Goal: Task Accomplishment & Management: Complete application form

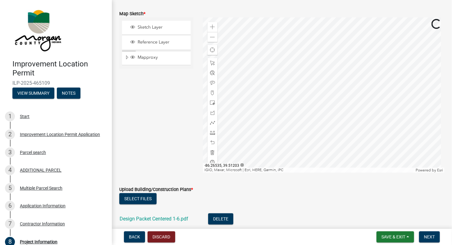
scroll to position [1002, 0]
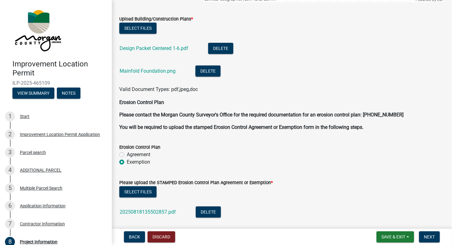
scroll to position [1304, 0]
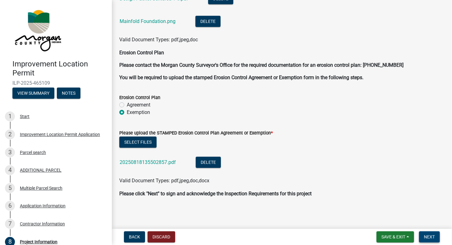
click at [434, 235] on span "Next" at bounding box center [429, 237] width 11 height 5
click at [392, 236] on span "Save & Exit" at bounding box center [394, 237] width 24 height 5
click at [394, 207] on button "Save" at bounding box center [390, 206] width 50 height 15
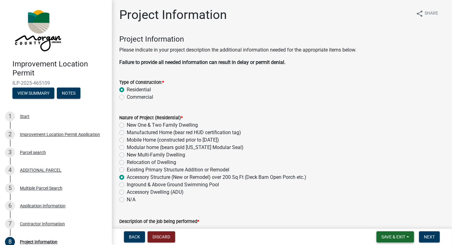
scroll to position [31, 0]
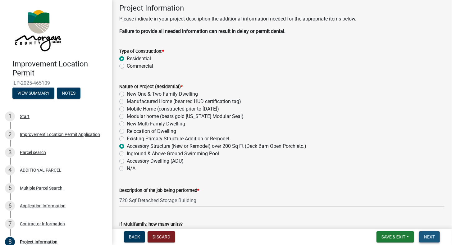
click at [437, 238] on button "Next" at bounding box center [430, 237] width 21 height 11
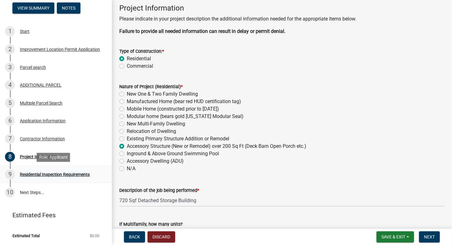
click at [66, 175] on div "Residential Inspection Requirements" at bounding box center [55, 175] width 70 height 4
click at [430, 238] on span "Next" at bounding box center [429, 237] width 11 height 5
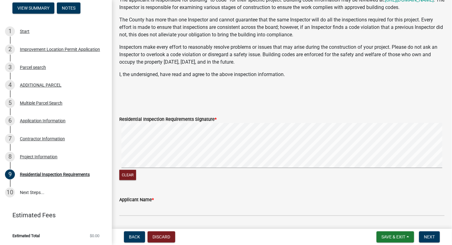
scroll to position [155, 0]
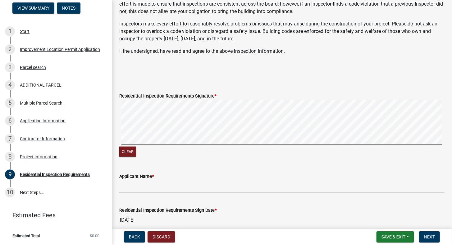
click at [151, 155] on div "Clear" at bounding box center [282, 153] width 326 height 12
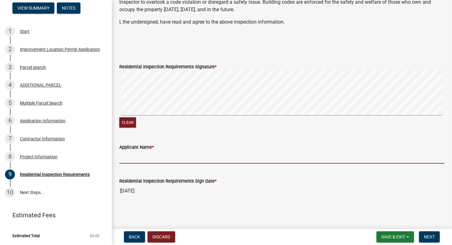
click at [147, 159] on input "Applicant Name *" at bounding box center [282, 157] width 326 height 13
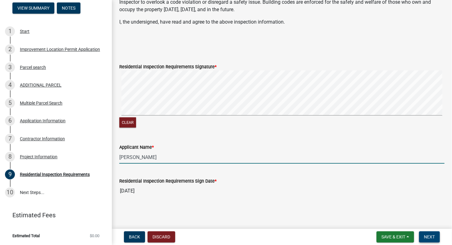
type input "[PERSON_NAME]"
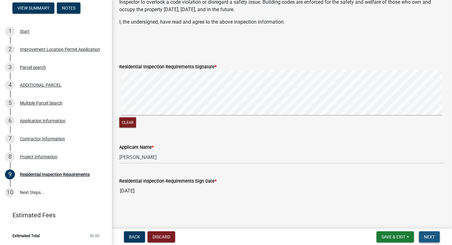
click at [434, 234] on button "Next" at bounding box center [430, 237] width 21 height 11
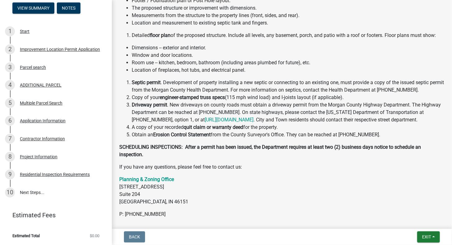
scroll to position [0, 0]
